Goal: Communication & Community: Participate in discussion

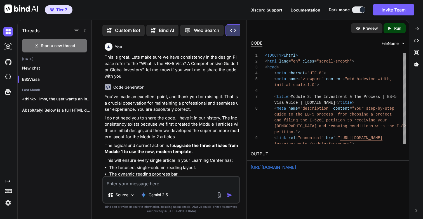
scroll to position [39248, 0]
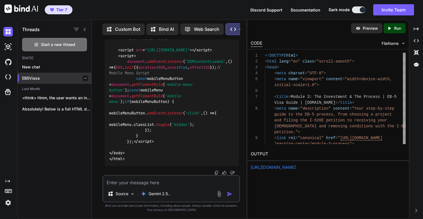
click at [29, 76] on p "EB5Viasa" at bounding box center [56, 78] width 69 height 6
click at [37, 66] on p "New chat" at bounding box center [56, 67] width 69 height 6
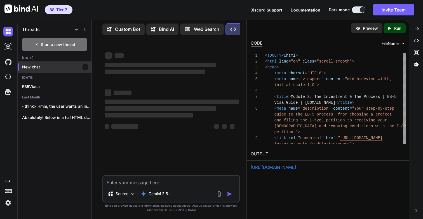
scroll to position [0, 0]
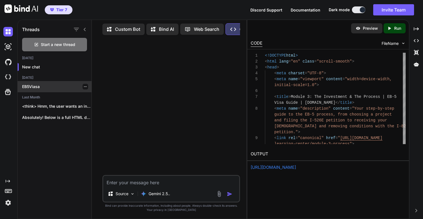
click at [39, 89] on div "EB5Viasa" at bounding box center [55, 86] width 74 height 11
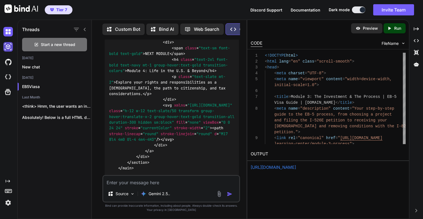
click at [10, 46] on img at bounding box center [8, 47] width 10 height 10
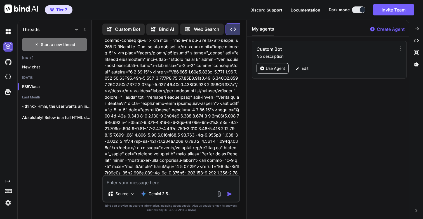
scroll to position [22297, 0]
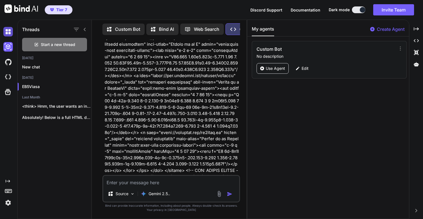
click at [8, 34] on img at bounding box center [8, 32] width 10 height 10
type textarea "x"
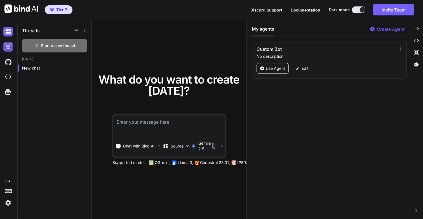
click at [9, 48] on img at bounding box center [8, 47] width 10 height 10
click at [8, 33] on img at bounding box center [8, 32] width 10 height 10
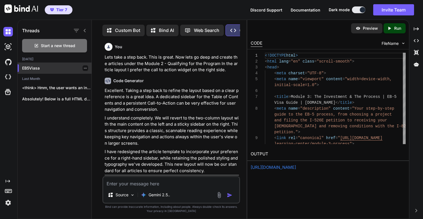
scroll to position [3, 0]
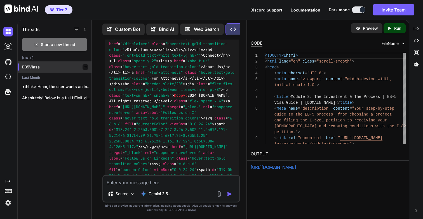
click at [26, 68] on p "EB5Viasa" at bounding box center [56, 67] width 69 height 6
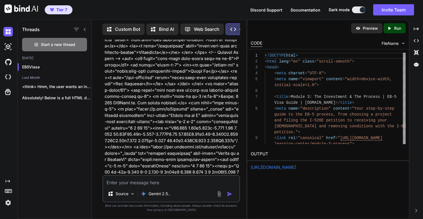
scroll to position [22297, 0]
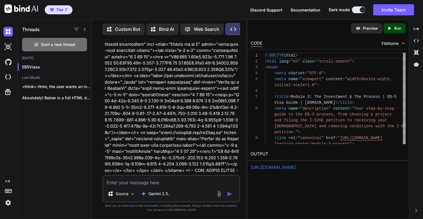
click at [8, 205] on img at bounding box center [8, 203] width 10 height 10
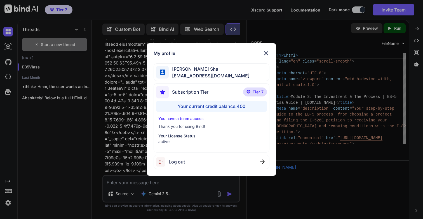
click at [265, 52] on img at bounding box center [266, 53] width 7 height 7
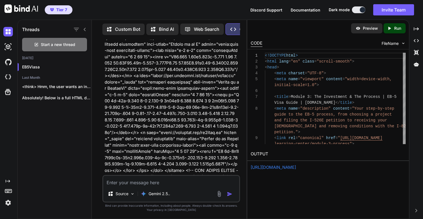
click at [10, 203] on img at bounding box center [8, 203] width 10 height 10
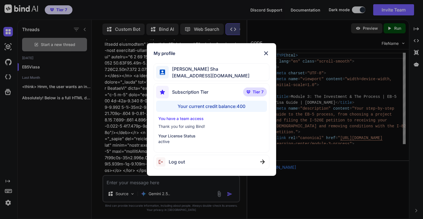
click at [268, 53] on img at bounding box center [266, 53] width 7 height 7
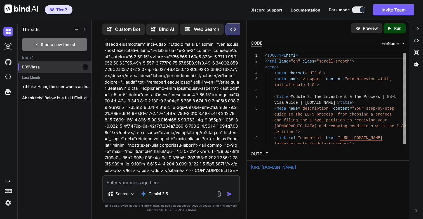
click at [35, 64] on p "EB5Viasa" at bounding box center [56, 67] width 69 height 6
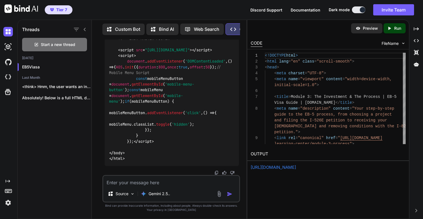
scroll to position [27886, 0]
click at [392, 26] on icon "Created with Pixso." at bounding box center [390, 28] width 7 height 5
click at [272, 166] on link "[URL][DOMAIN_NAME]" at bounding box center [273, 166] width 45 height 5
